Goal: Information Seeking & Learning: Learn about a topic

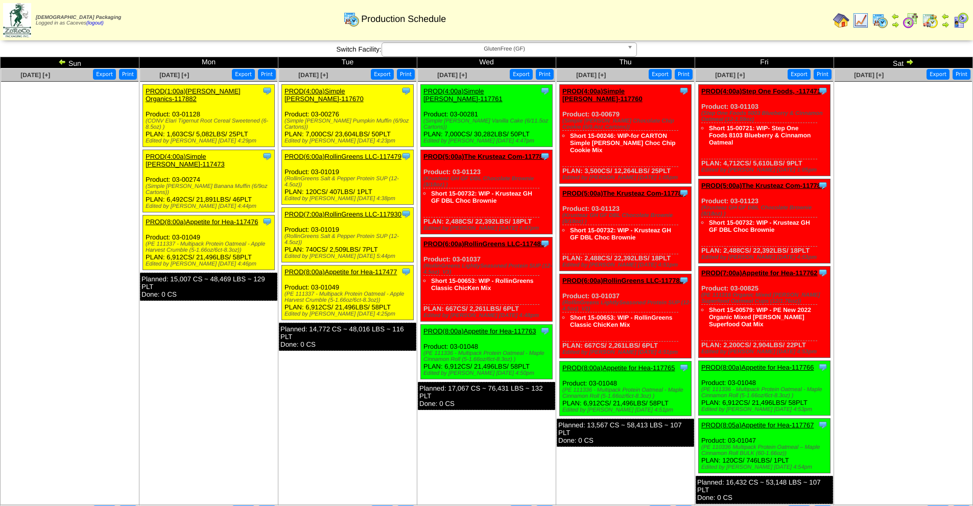
click at [225, 153] on link "PROD(4:00a)Simple [PERSON_NAME]-117473" at bounding box center [185, 160] width 79 height 15
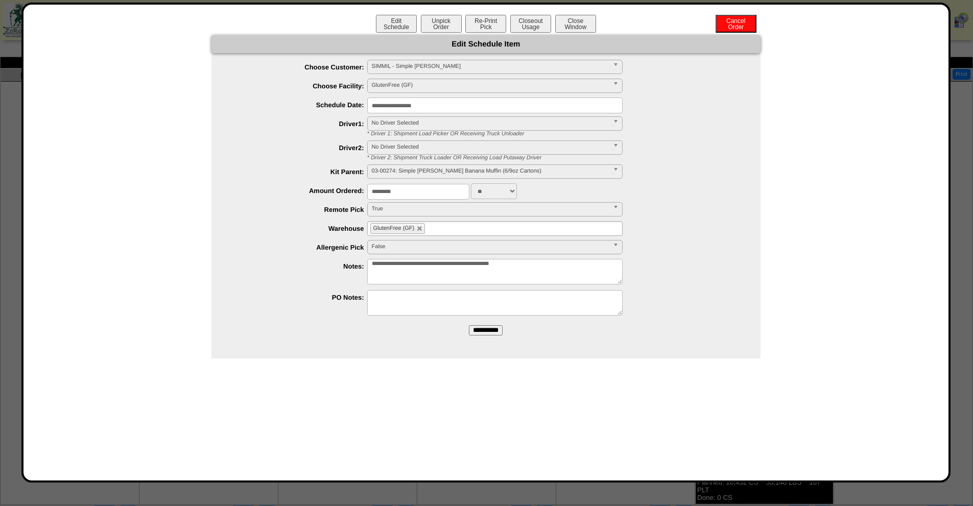
click at [412, 262] on textarea "**********" at bounding box center [494, 272] width 255 height 26
click at [566, 21] on button "Close Window" at bounding box center [575, 24] width 41 height 18
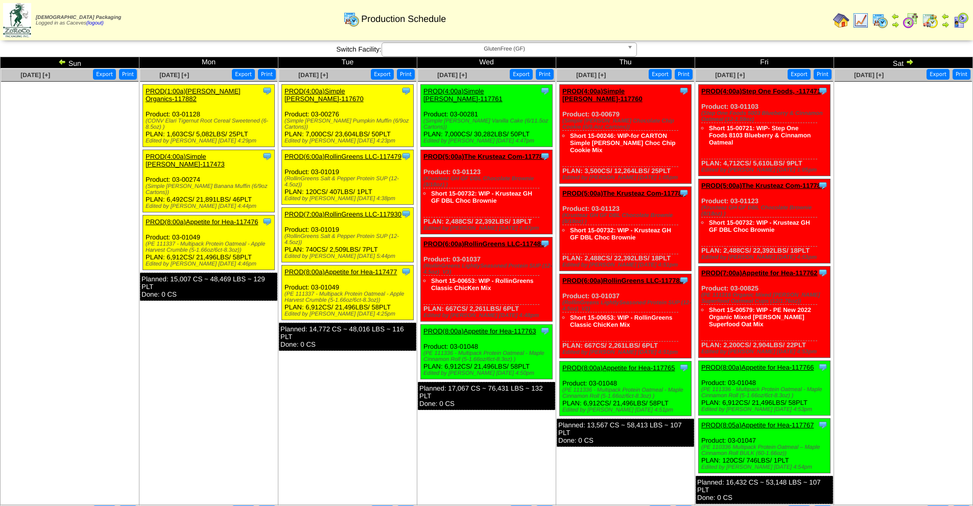
click at [209, 153] on div "Clone Item PROD(4:00a)Simple Mills-117473 Simple Mills ScheduleID: 117473 21891…" at bounding box center [209, 181] width 132 height 62
click at [210, 153] on link "PROD(4:00a)Simple [PERSON_NAME]-117473" at bounding box center [185, 160] width 79 height 15
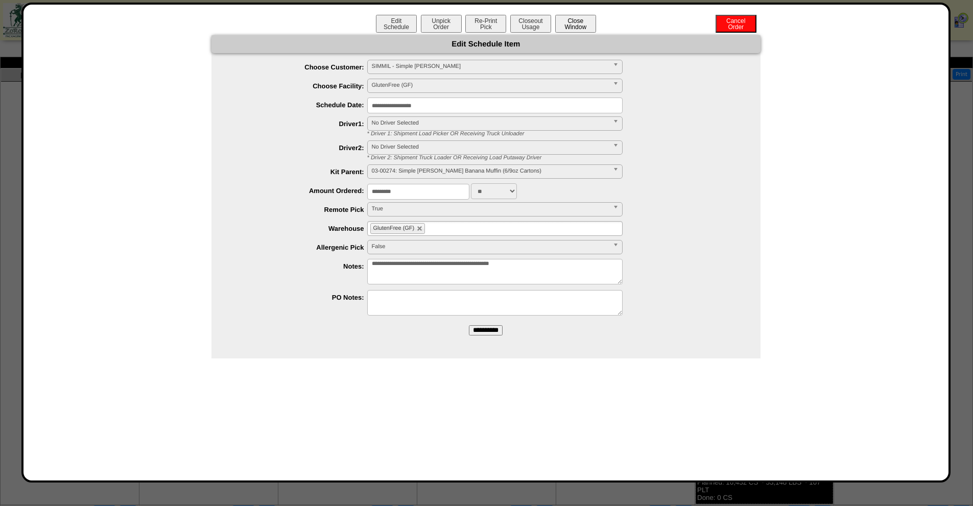
click at [570, 18] on button "Close Window" at bounding box center [575, 24] width 41 height 18
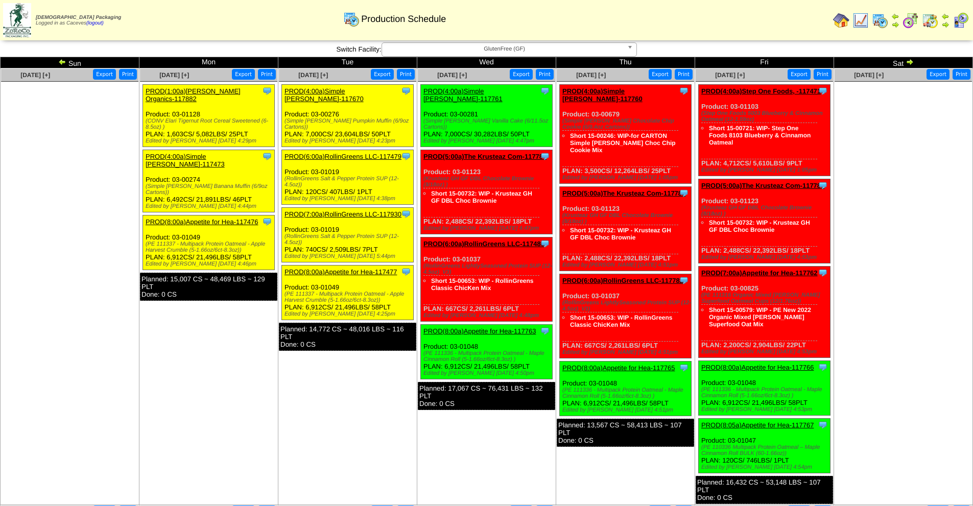
click at [871, 24] on td at bounding box center [880, 20] width 18 height 18
click at [862, 20] on img at bounding box center [861, 20] width 16 height 16
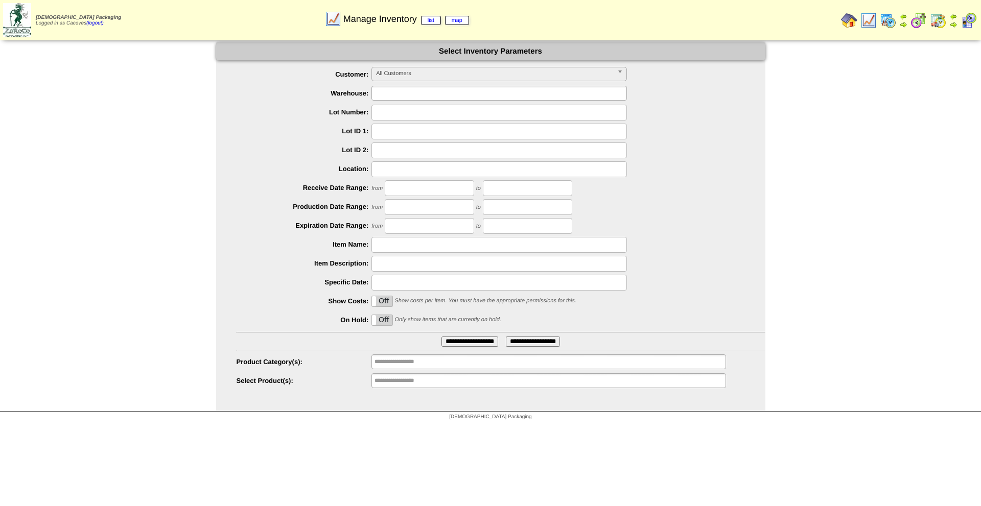
click at [419, 91] on input "text" at bounding box center [406, 93] width 65 height 13
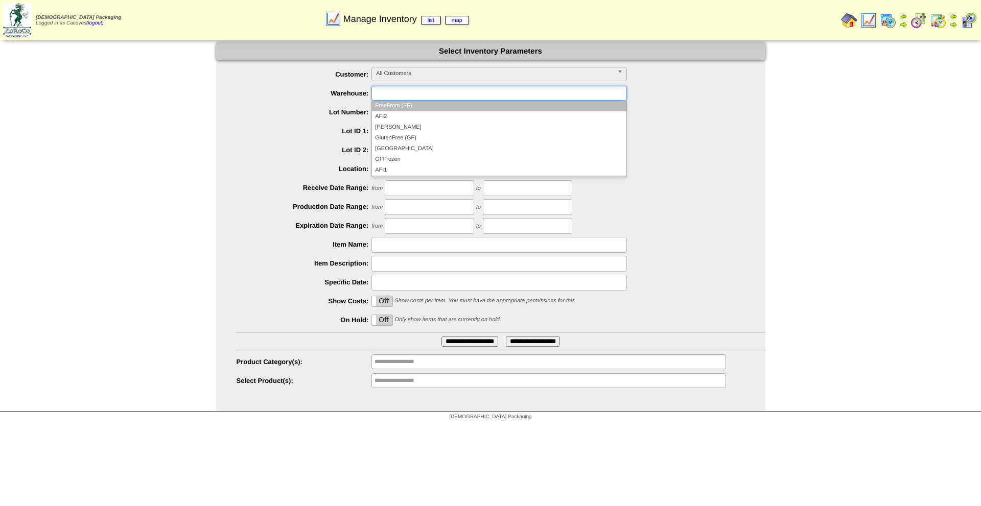
click at [411, 75] on span "All Customers" at bounding box center [494, 73] width 237 height 12
type input "**********"
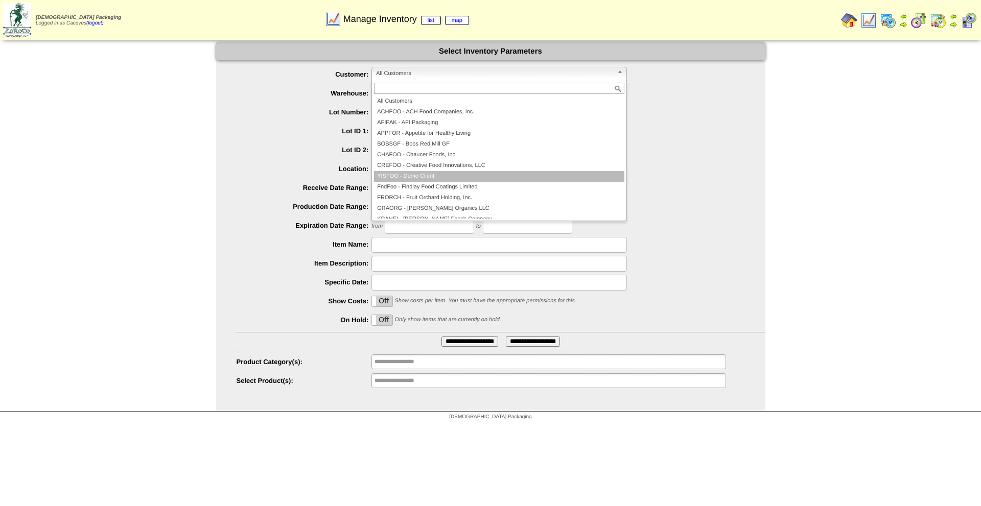
scroll to position [221, 0]
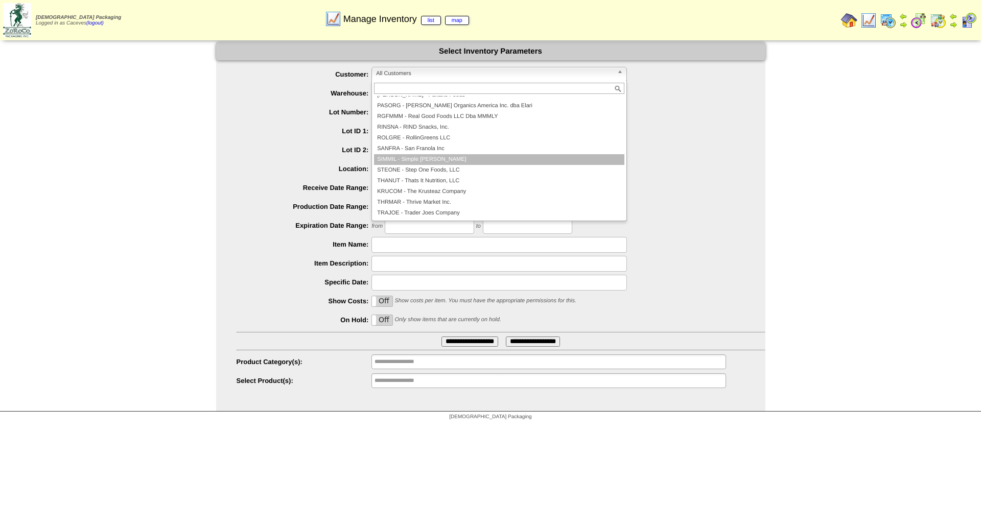
click at [482, 158] on li "SIMMIL - Simple Mills" at bounding box center [499, 159] width 250 height 11
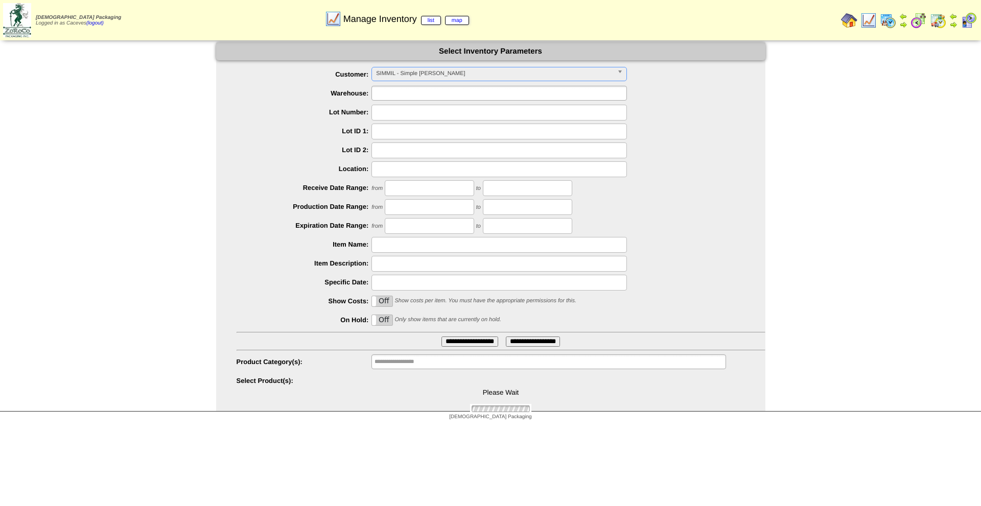
click at [415, 92] on input "text" at bounding box center [406, 93] width 65 height 13
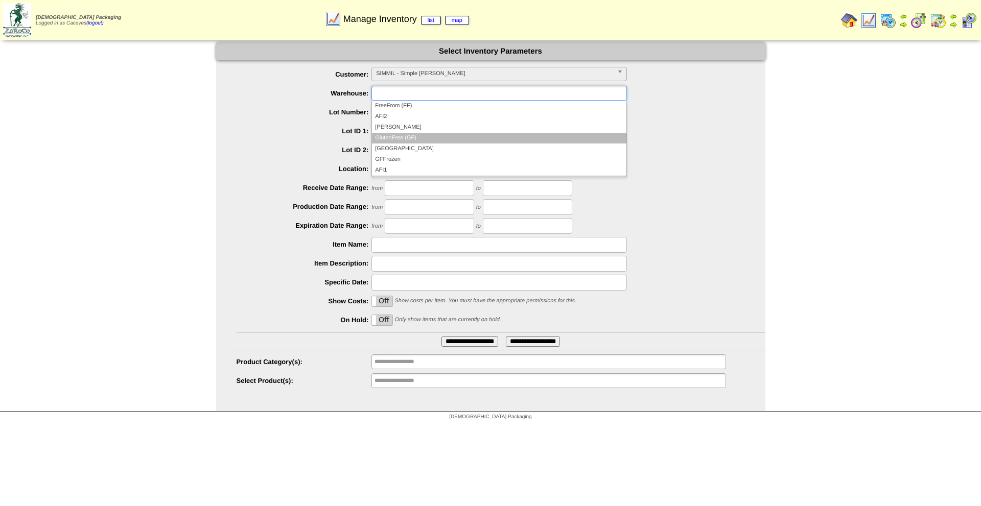
click at [413, 138] on li "GlutenFree (GF)" at bounding box center [499, 138] width 254 height 11
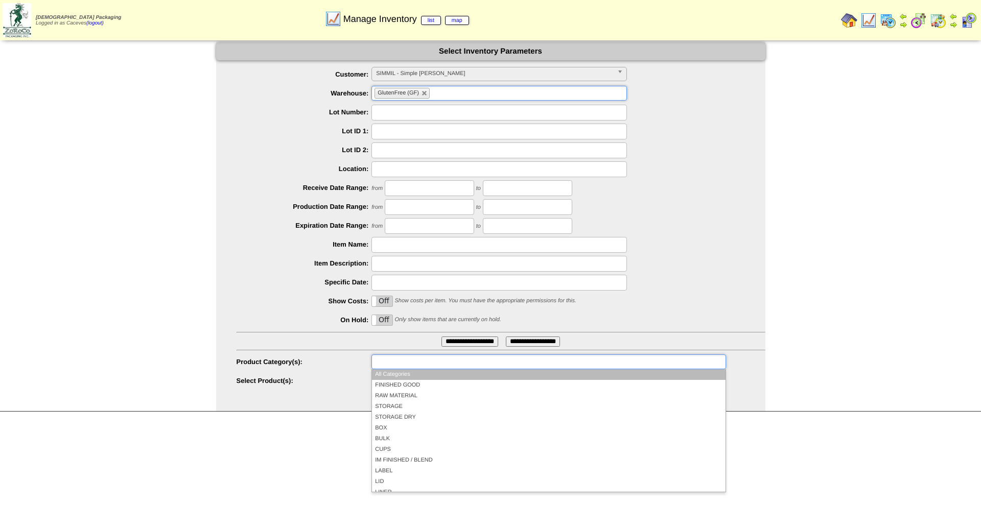
click at [409, 359] on input "text" at bounding box center [406, 362] width 65 height 13
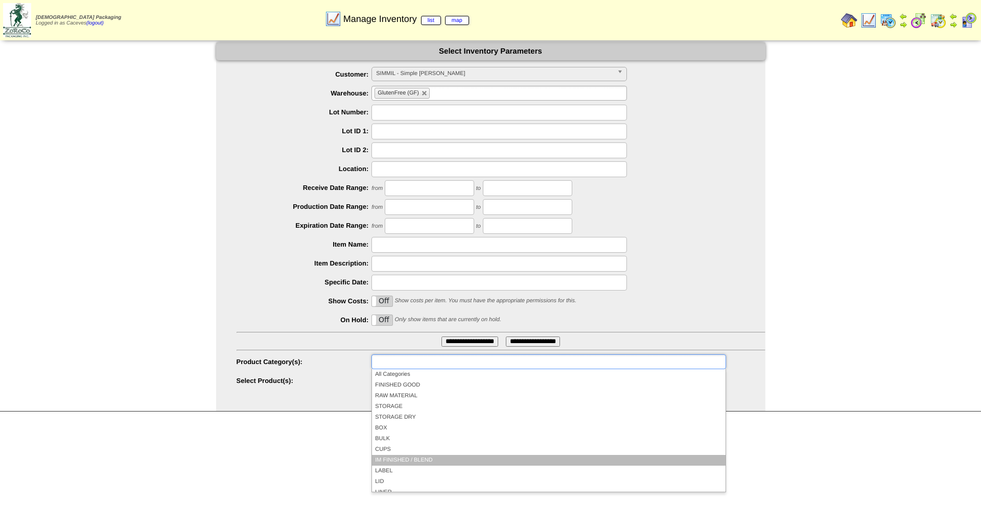
click at [401, 460] on li "IM FINISHED / BLEND" at bounding box center [548, 460] width 353 height 11
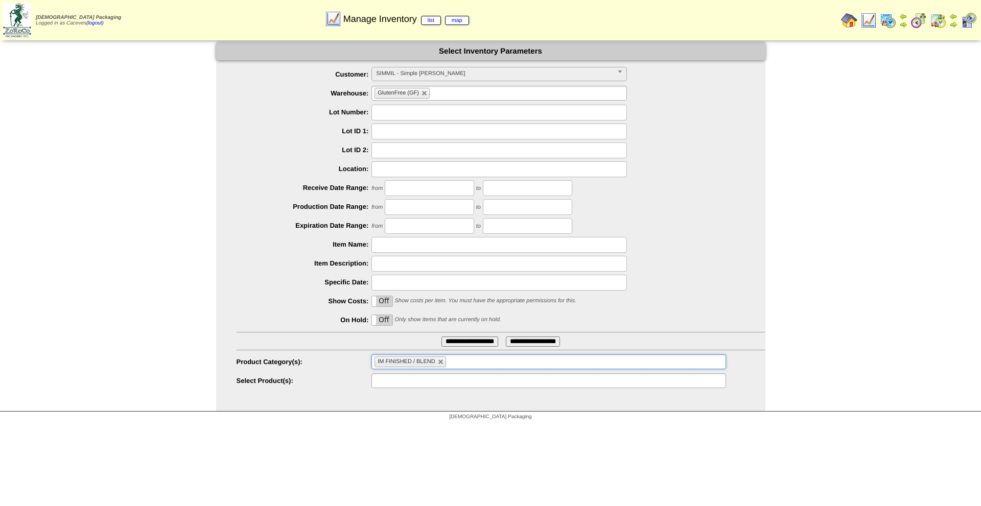
click at [440, 386] on ul at bounding box center [548, 380] width 354 height 15
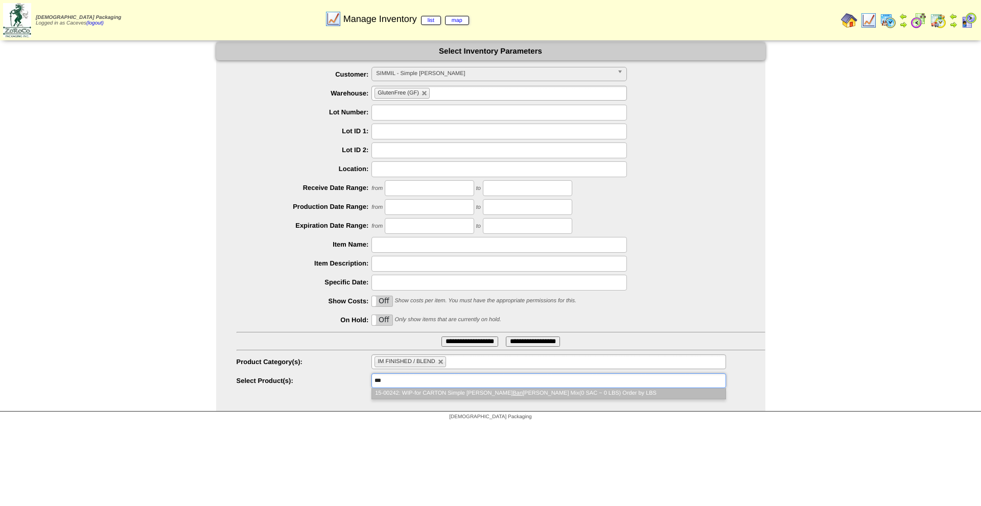
type input "***"
click at [512, 395] on em "Ban" at bounding box center [517, 393] width 10 height 6
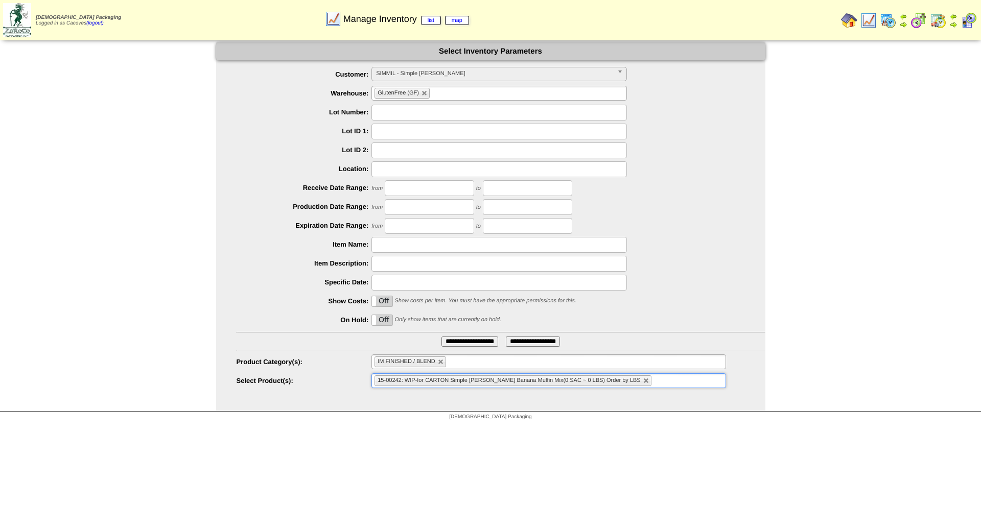
click at [466, 331] on ul "**********" at bounding box center [490, 228] width 549 height 322
click at [465, 337] on input "**********" at bounding box center [469, 342] width 57 height 10
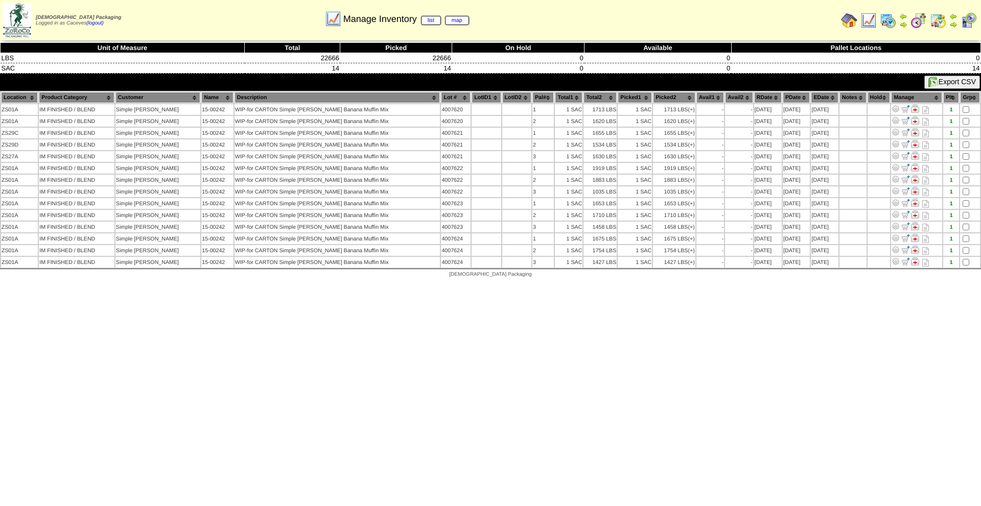
click at [412, 283] on html "[DEMOGRAPHIC_DATA] Packaging Logged in as Caceves (logout) Print All" at bounding box center [490, 141] width 981 height 283
click at [575, 283] on html "Zoroco Packaging Logged in as Caceves (logout) Print All" at bounding box center [490, 141] width 981 height 283
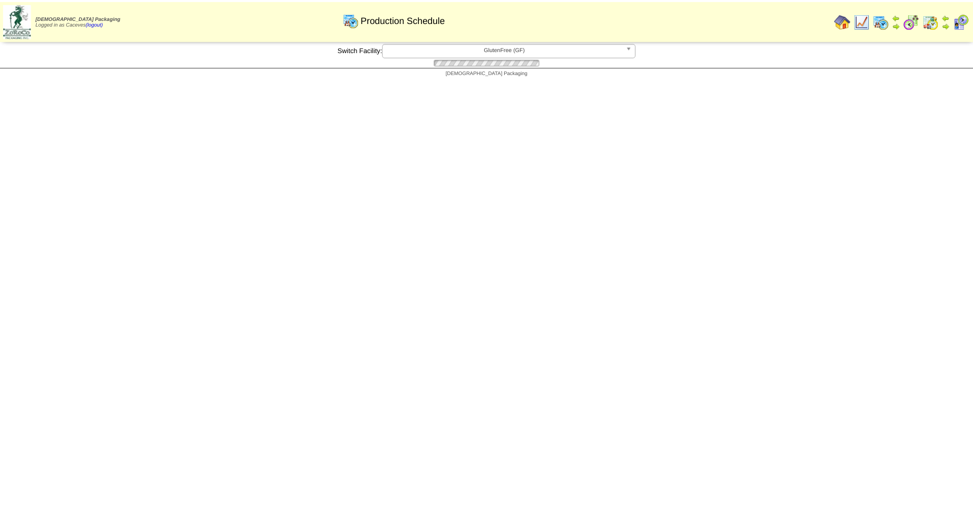
scroll to position [110, 0]
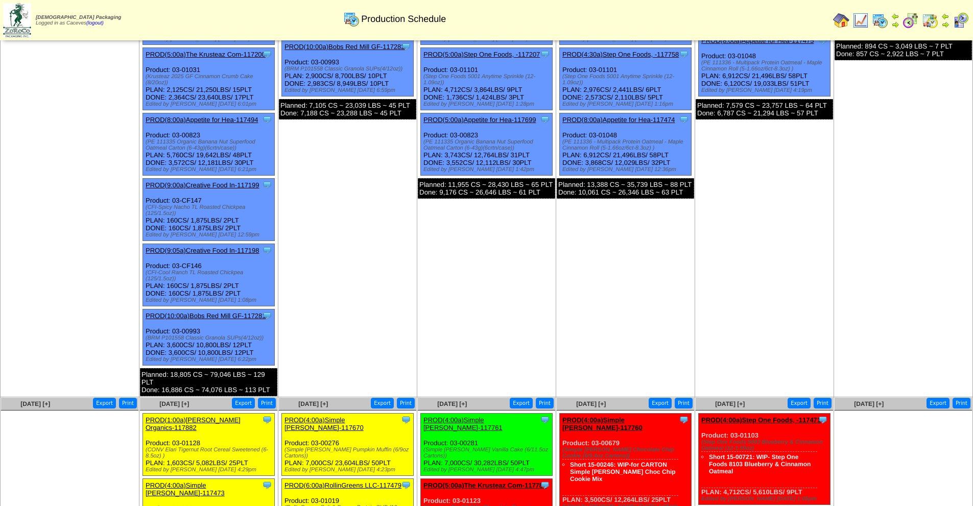
click at [845, 19] on img at bounding box center [841, 20] width 16 height 16
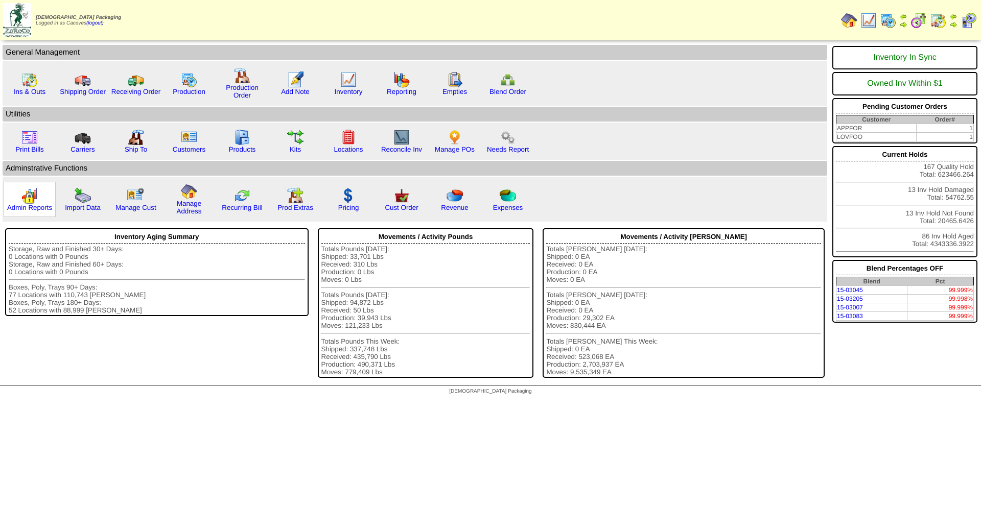
click at [27, 197] on img at bounding box center [29, 196] width 16 height 16
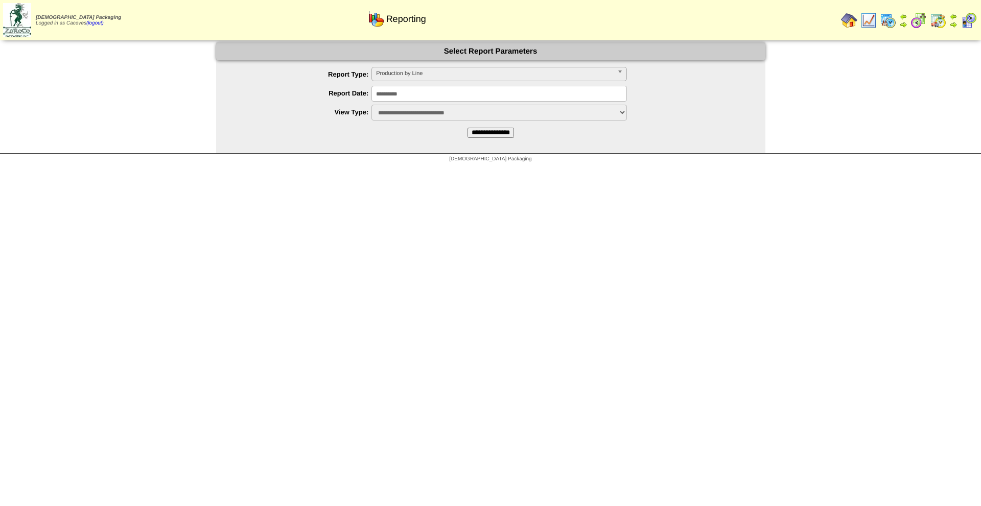
click at [413, 96] on input "**********" at bounding box center [498, 94] width 255 height 16
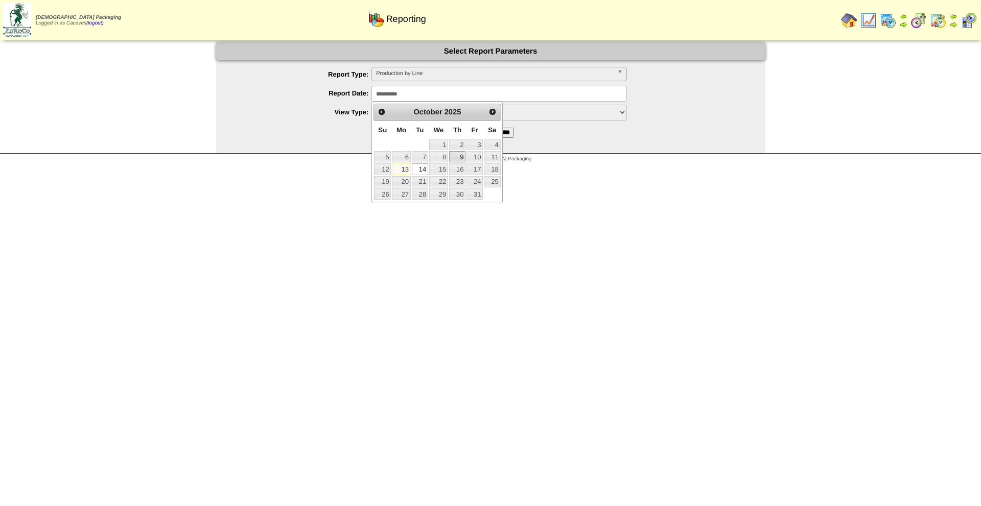
click at [463, 158] on link "9" at bounding box center [457, 156] width 16 height 11
type input "**********"
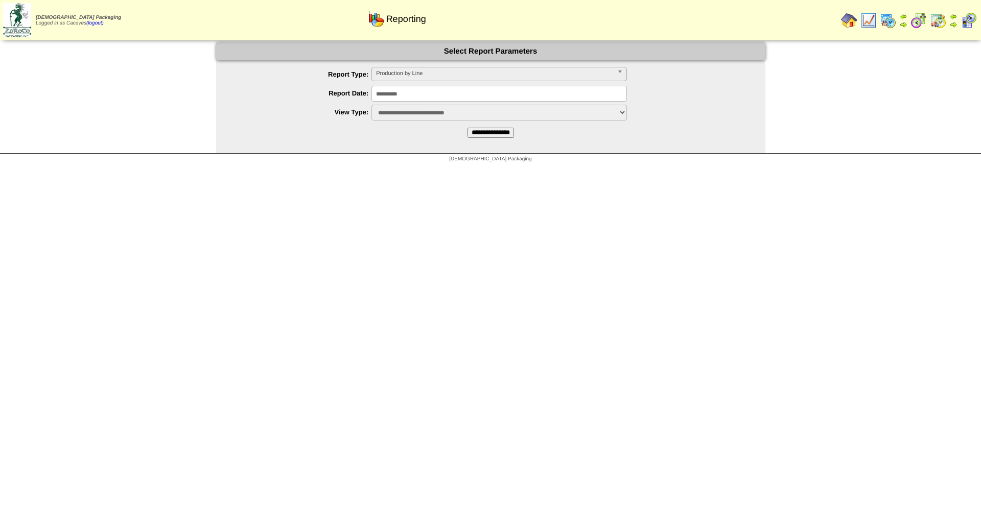
click at [476, 110] on select "**********" at bounding box center [498, 113] width 255 height 16
click at [472, 132] on input "**********" at bounding box center [490, 133] width 46 height 10
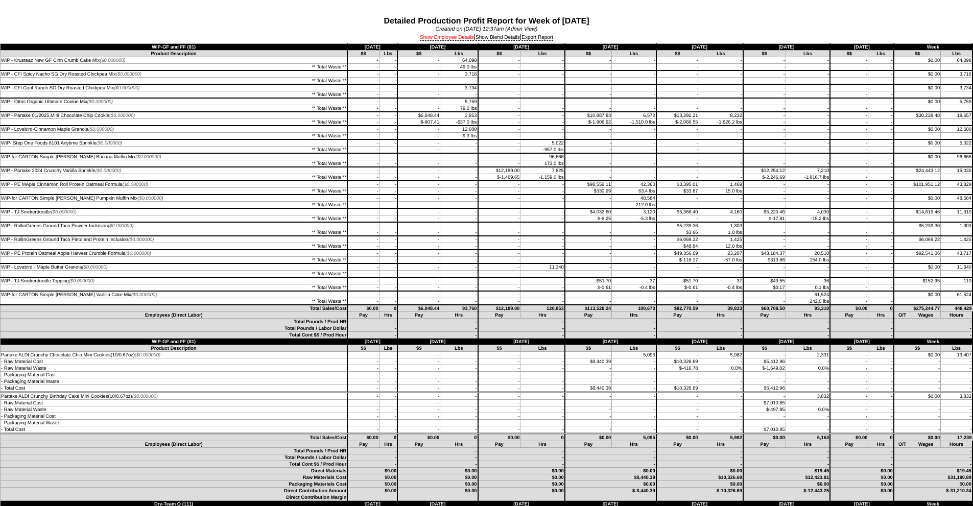
click at [452, 39] on link "Show Employee Details" at bounding box center [447, 38] width 54 height 6
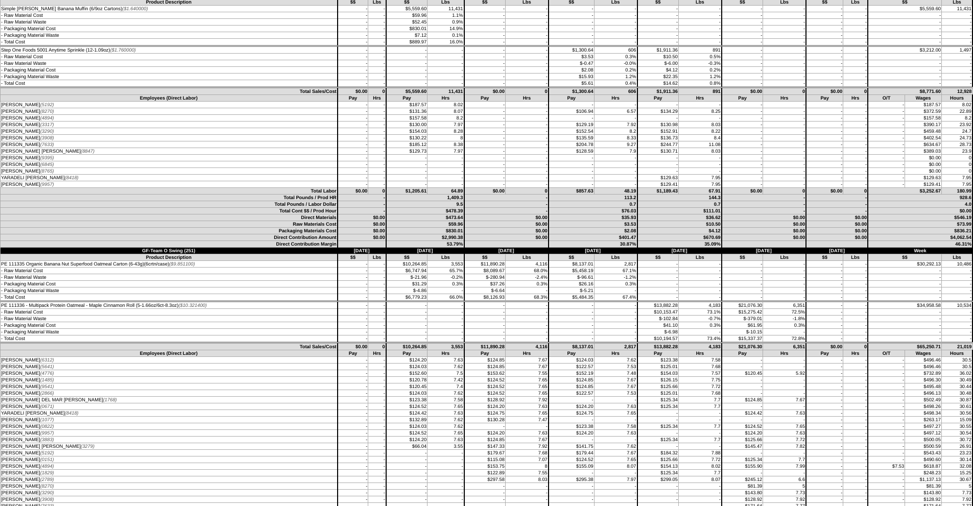
scroll to position [3627, 0]
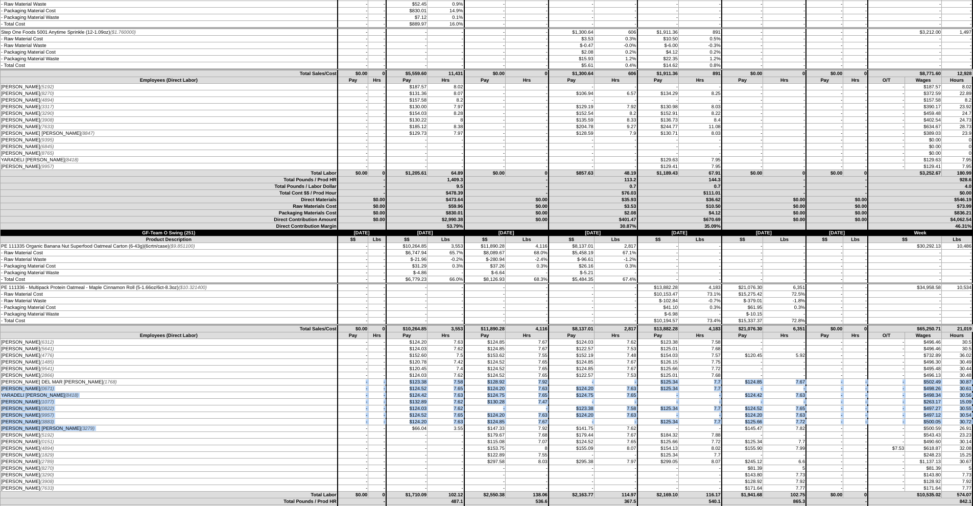
drag, startPoint x: 351, startPoint y: 430, endPoint x: 276, endPoint y: 381, distance: 89.6
click at [276, 381] on tbody "Employees (Direct Labor) Pay Hrs Pay Hrs Pay Hrs Pay Hrs Pay Hrs Pay Hrs Pay Hr…" at bounding box center [487, 412] width 973 height 159
click at [342, 426] on td "-" at bounding box center [353, 429] width 31 height 7
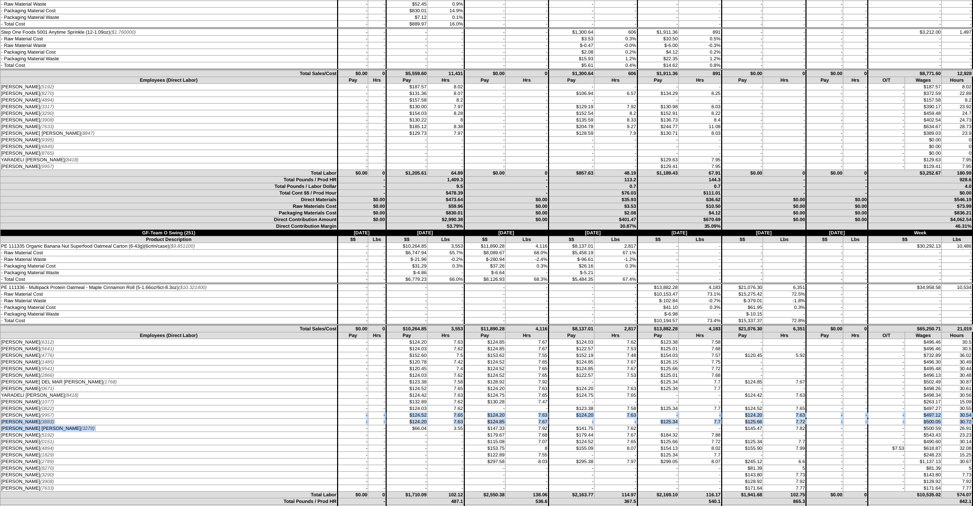
drag, startPoint x: 344, startPoint y: 427, endPoint x: 330, endPoint y: 415, distance: 19.2
click at [330, 415] on tbody "Employees (Direct Labor) Pay Hrs Pay Hrs Pay Hrs Pay Hrs Pay Hrs Pay Hrs Pay Hr…" at bounding box center [487, 412] width 973 height 159
click at [399, 428] on td "$66.04" at bounding box center [406, 429] width 41 height 7
drag, startPoint x: 99, startPoint y: 428, endPoint x: 0, endPoint y: 336, distance: 135.6
click at [1, 336] on tbody "Employees (Direct Labor) Pay Hrs Pay Hrs Pay Hrs Pay Hrs Pay Hrs Pay Hrs Pay Hr…" at bounding box center [487, 412] width 973 height 159
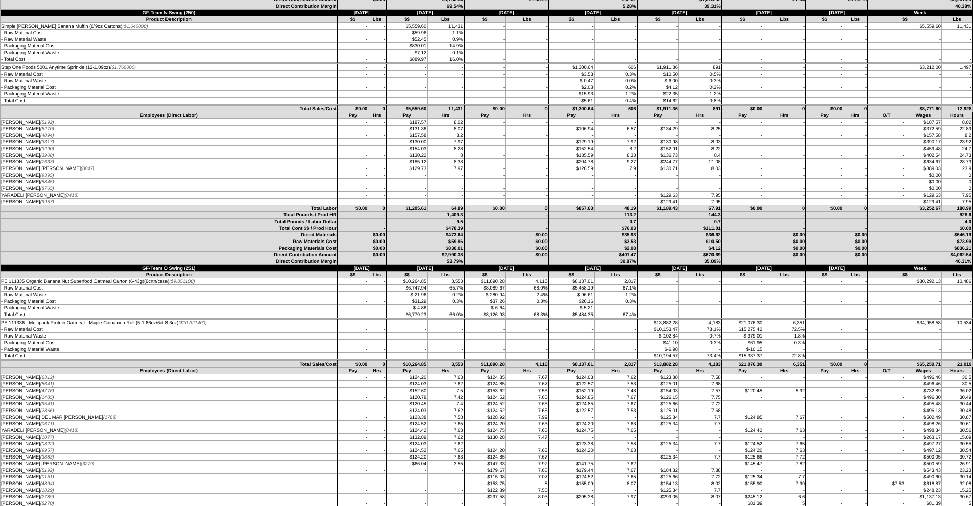
scroll to position [3576, 0]
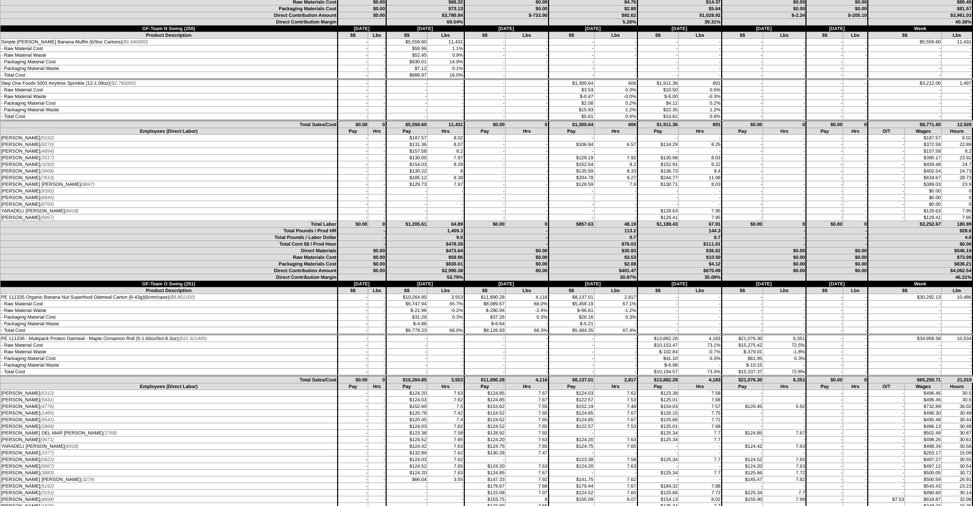
click at [60, 174] on td "CLAUDIA SOSA (3908)" at bounding box center [169, 171] width 337 height 7
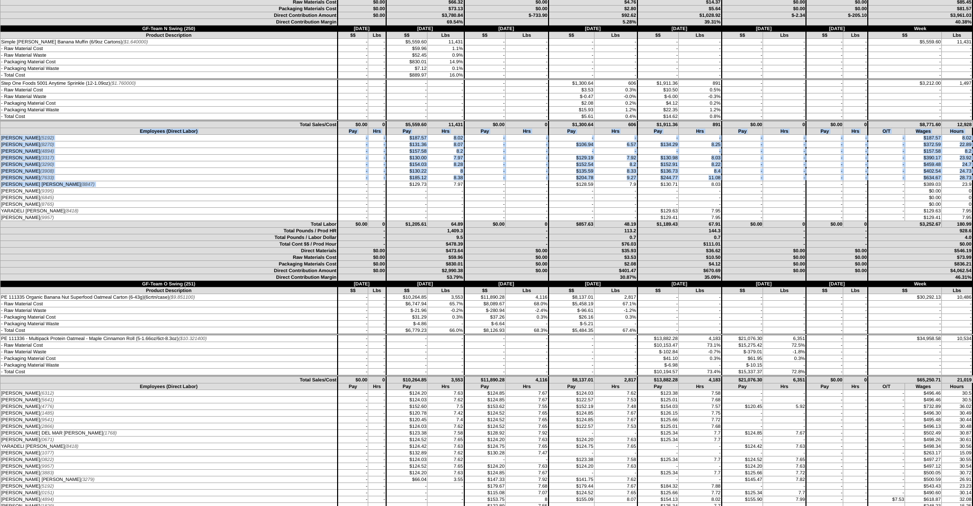
drag, startPoint x: 357, startPoint y: 183, endPoint x: 36, endPoint y: 134, distance: 324.1
click at [36, 134] on tbody "Employees (Direct Labor) Pay Hrs Pay Hrs Pay Hrs Pay Hrs Pay Hrs Pay Hrs Pay Hr…" at bounding box center [487, 174] width 973 height 93
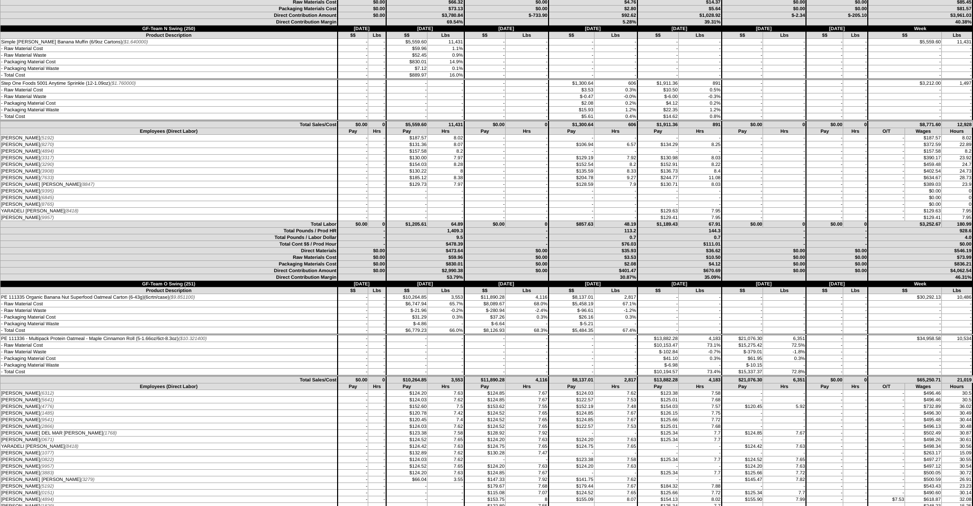
click at [40, 191] on span "(9395)" at bounding box center [47, 191] width 14 height 5
drag, startPoint x: 397, startPoint y: 180, endPoint x: 299, endPoint y: 153, distance: 101.4
click at [299, 153] on tbody "Employees (Direct Labor) Pay Hrs Pay Hrs Pay Hrs Pay Hrs Pay Hrs Pay Hrs Pay Hr…" at bounding box center [487, 174] width 973 height 93
drag, startPoint x: 81, startPoint y: 184, endPoint x: 5, endPoint y: 125, distance: 96.8
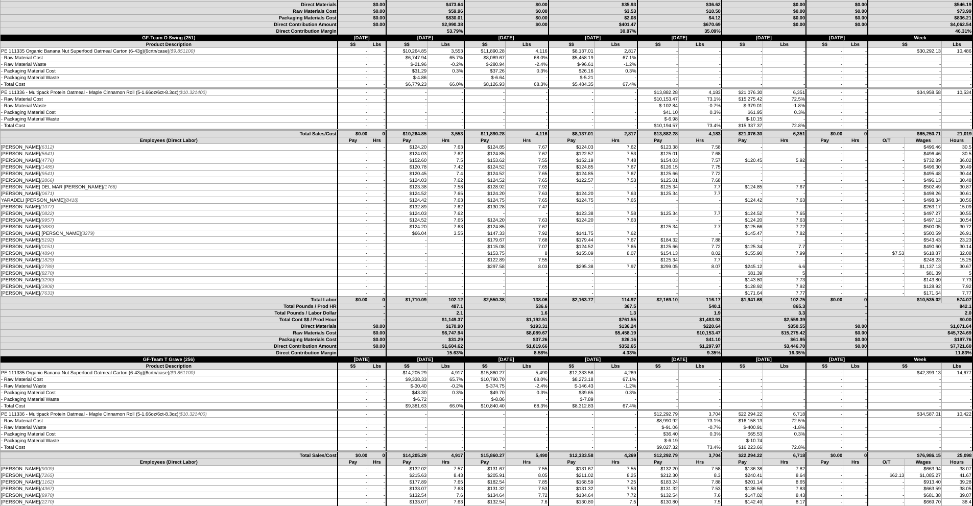
scroll to position [3832, 0]
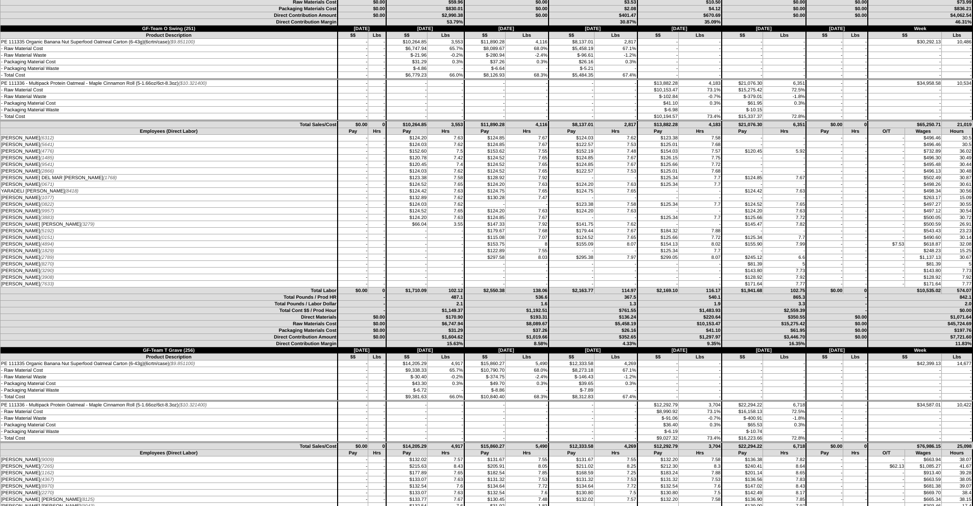
click at [37, 242] on td "ALFREDO JIMENEZ (4894)" at bounding box center [169, 244] width 337 height 7
click at [40, 202] on span "(0822)" at bounding box center [47, 204] width 14 height 5
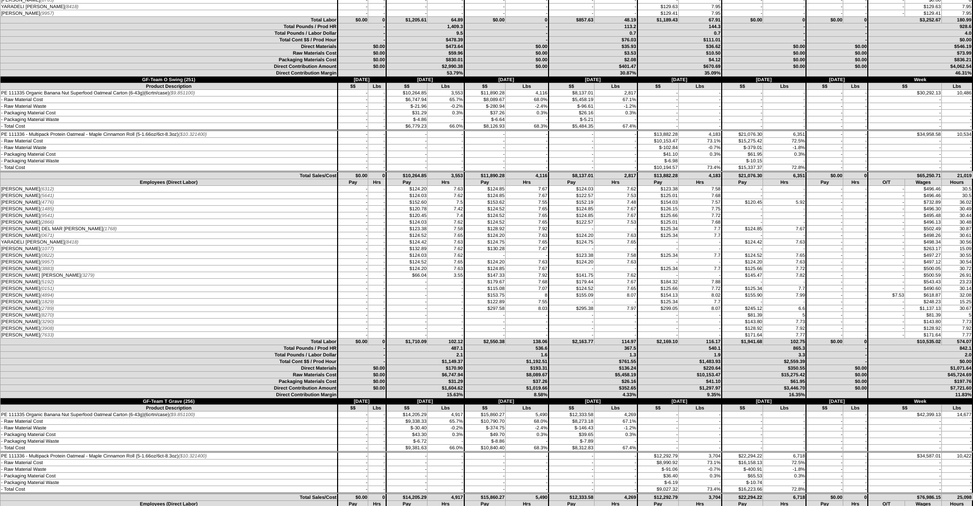
drag, startPoint x: 23, startPoint y: 245, endPoint x: 550, endPoint y: 245, distance: 526.7
click at [550, 246] on tr "CELIA GAITAN (1077) - - $132.89 7.62 $130.28 7.47 - 15.09" at bounding box center [487, 249] width 973 height 7
